Goal: Download file/media

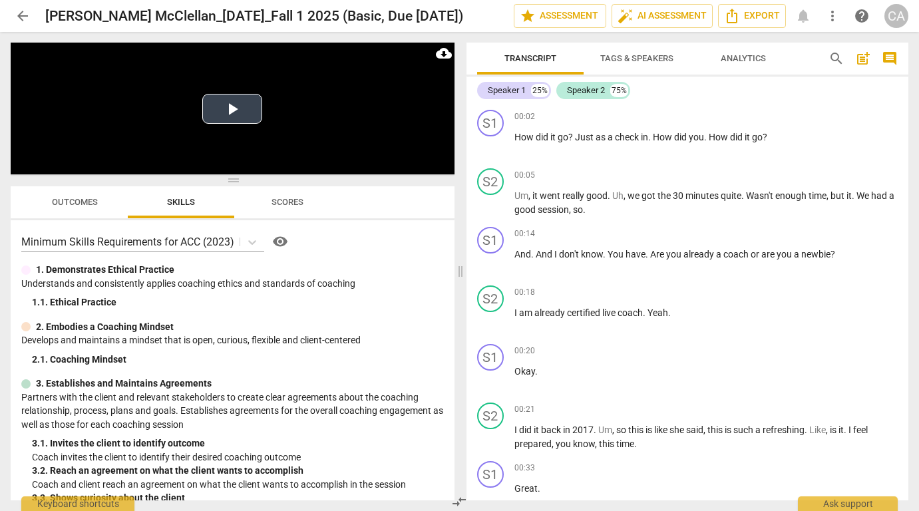
scroll to position [9380, 0]
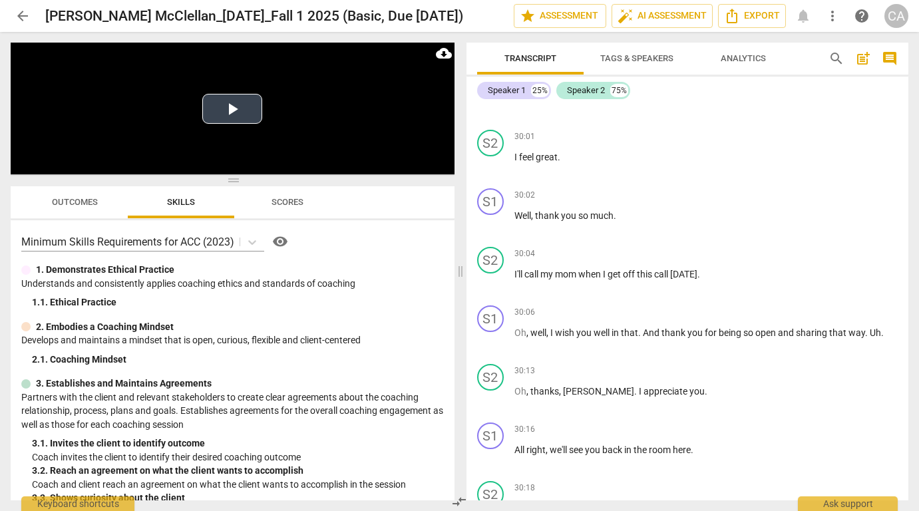
click at [230, 112] on button "Play Video" at bounding box center [232, 109] width 60 height 30
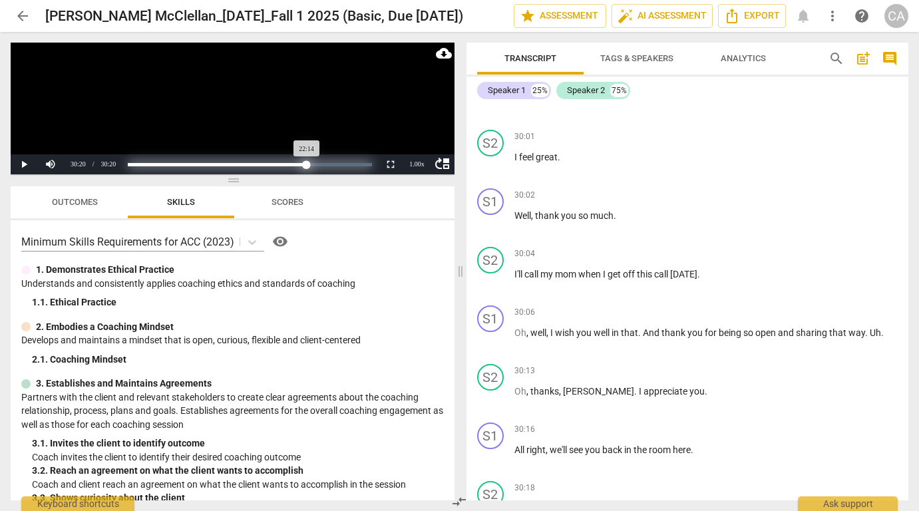
click at [307, 165] on div "Loaded : 0% Progress : 73.30%" at bounding box center [250, 164] width 244 height 3
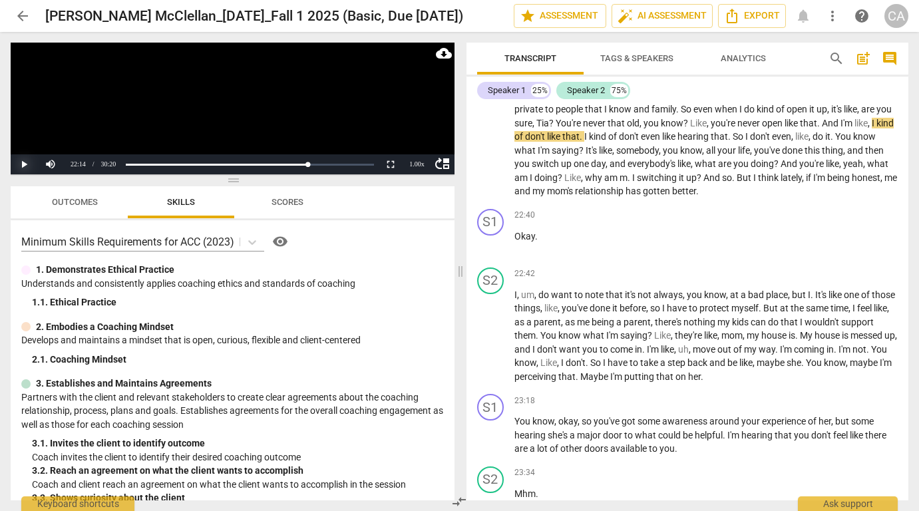
click at [23, 162] on button "Play" at bounding box center [24, 164] width 27 height 20
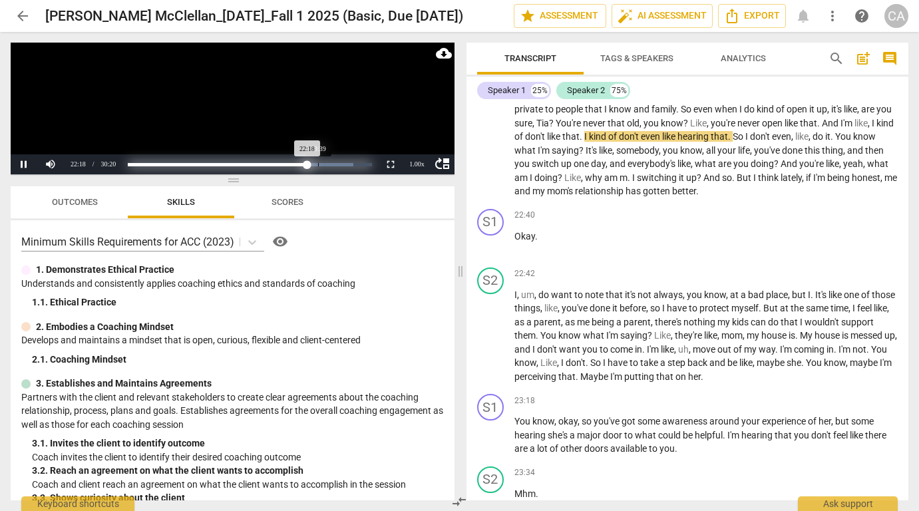
click at [318, 166] on div "Loaded : 0% Progress : 73.51%" at bounding box center [250, 164] width 244 height 3
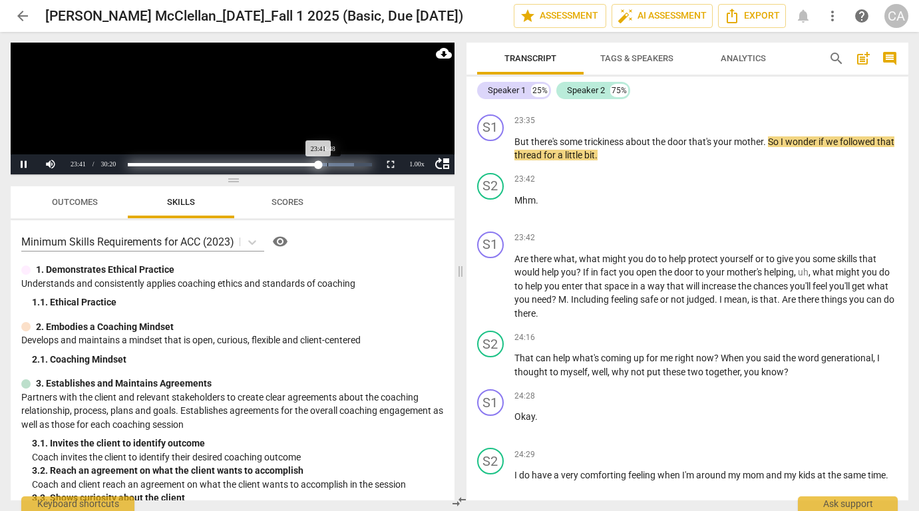
click at [327, 165] on div "Loaded : 0% Progress : 78.05%" at bounding box center [250, 164] width 244 height 3
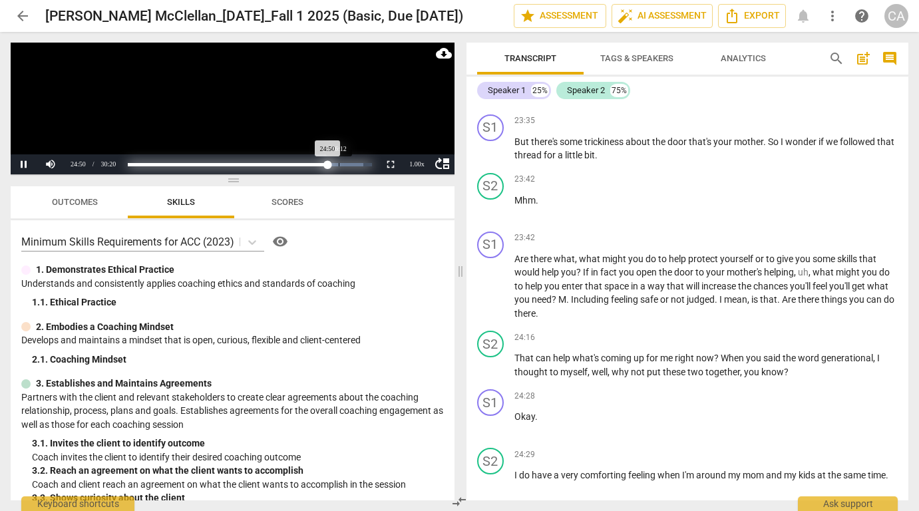
click at [339, 165] on div "Loaded : 0% Progress : 81.85%" at bounding box center [250, 164] width 244 height 3
click at [349, 163] on div "Loaded : 0% Progress : 90.74%" at bounding box center [250, 164] width 244 height 3
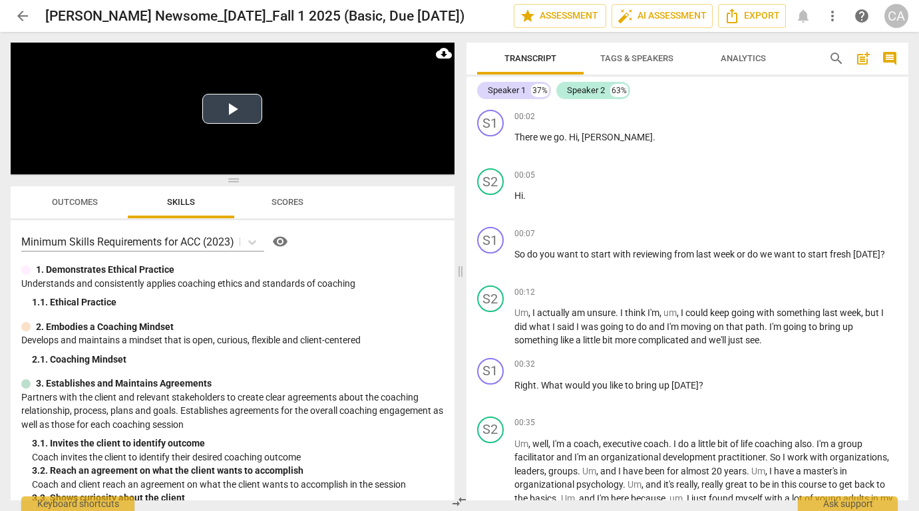
click at [236, 112] on button "Play Video" at bounding box center [232, 109] width 60 height 30
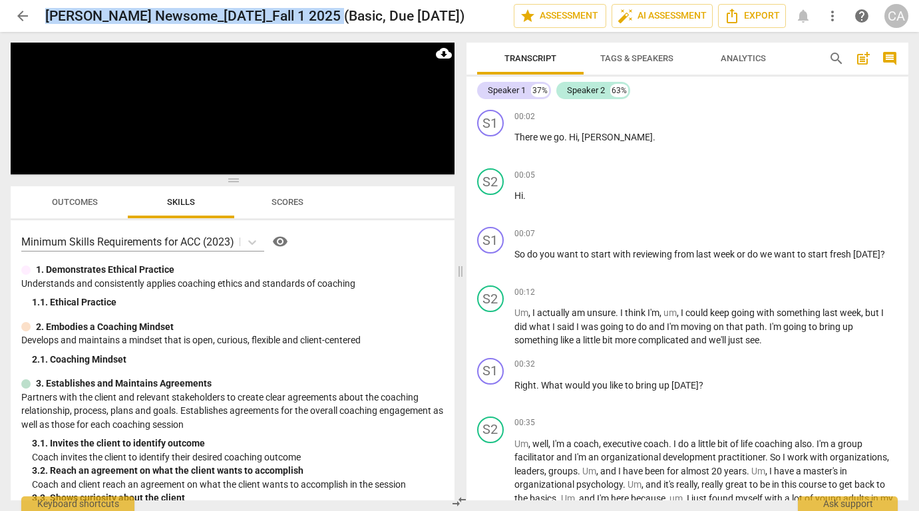
drag, startPoint x: 323, startPoint y: 17, endPoint x: 44, endPoint y: 15, distance: 278.8
click at [44, 15] on div "arrow_back [PERSON_NAME] Newsome_[DATE]_Fall 1 2025 (Basic, Due [DATE]) edit st…" at bounding box center [460, 16] width 898 height 24
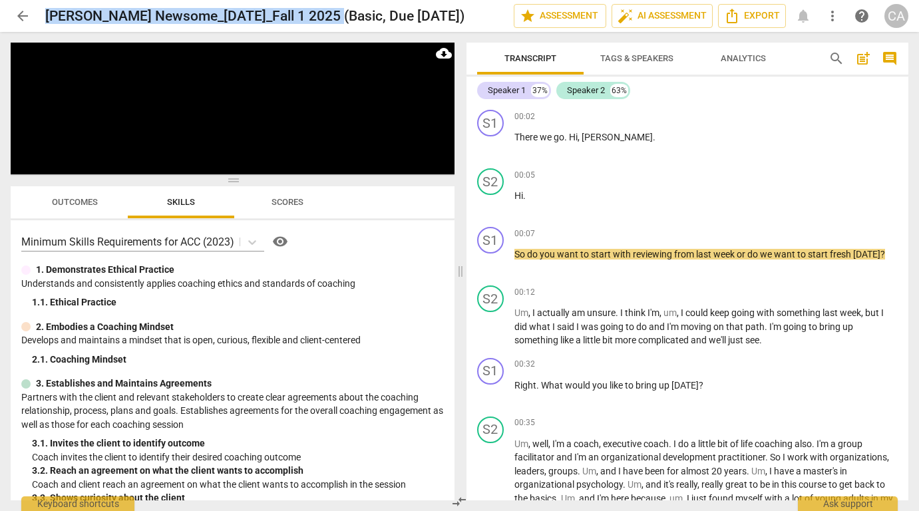
copy h2 "[PERSON_NAME] Newsome_[DATE]_Fall 1 2025 (Basic"
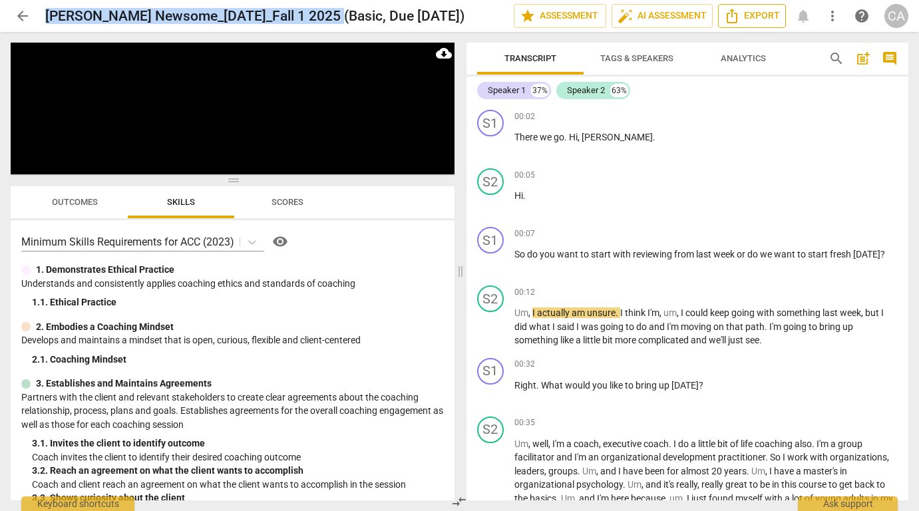
click at [772, 16] on span "Export" at bounding box center [752, 16] width 56 height 16
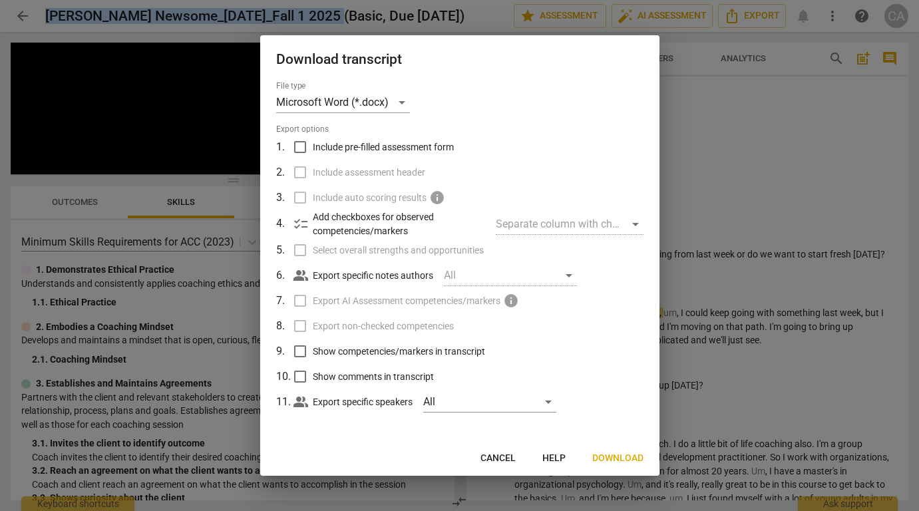
click at [621, 458] on span "Download" at bounding box center [617, 458] width 51 height 13
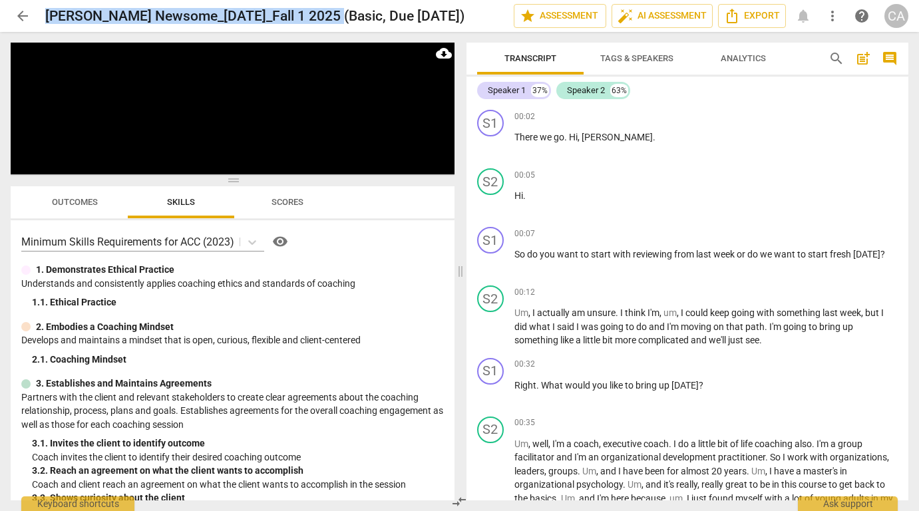
scroll to position [399, 0]
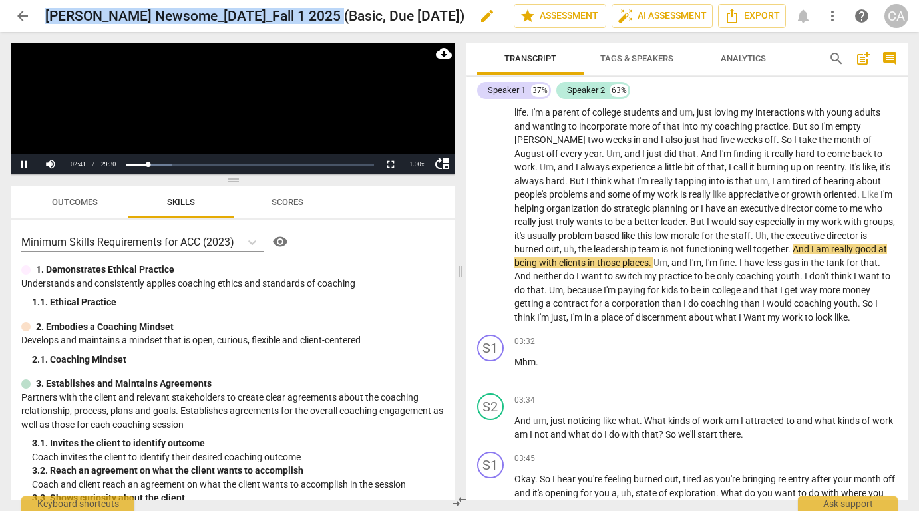
copy h2 "[PERSON_NAME] Newsome_[DATE]_Fall 1 2025 (Basic"
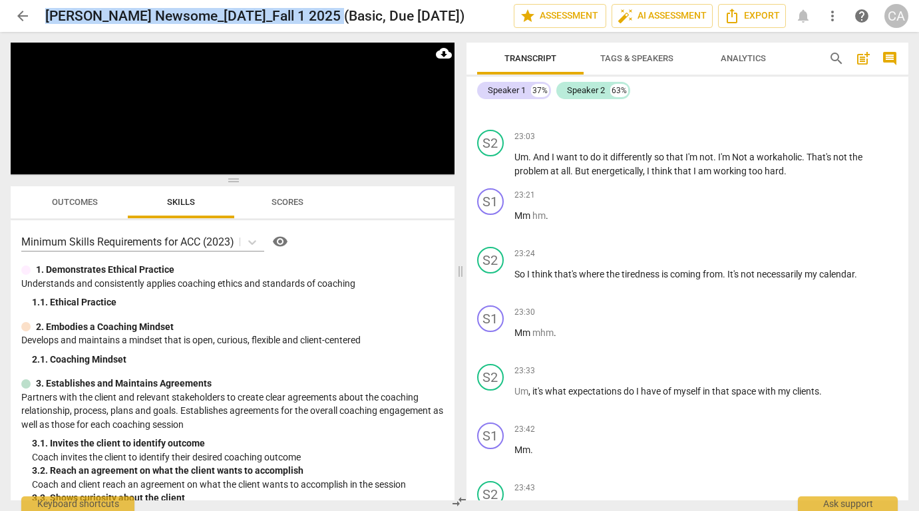
scroll to position [6706, 0]
